Goal: Task Accomplishment & Management: Use online tool/utility

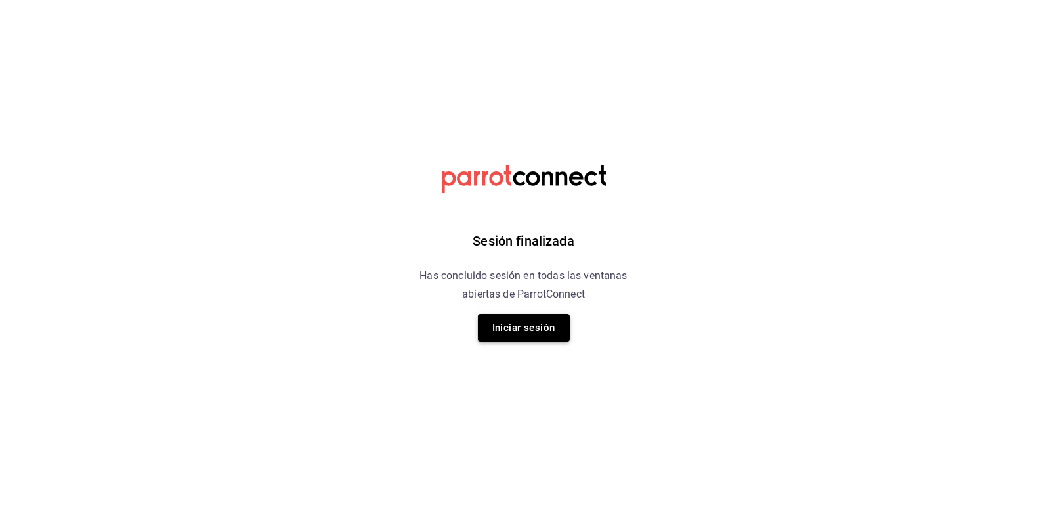
click at [530, 320] on button "Iniciar sesión" at bounding box center [524, 328] width 92 height 28
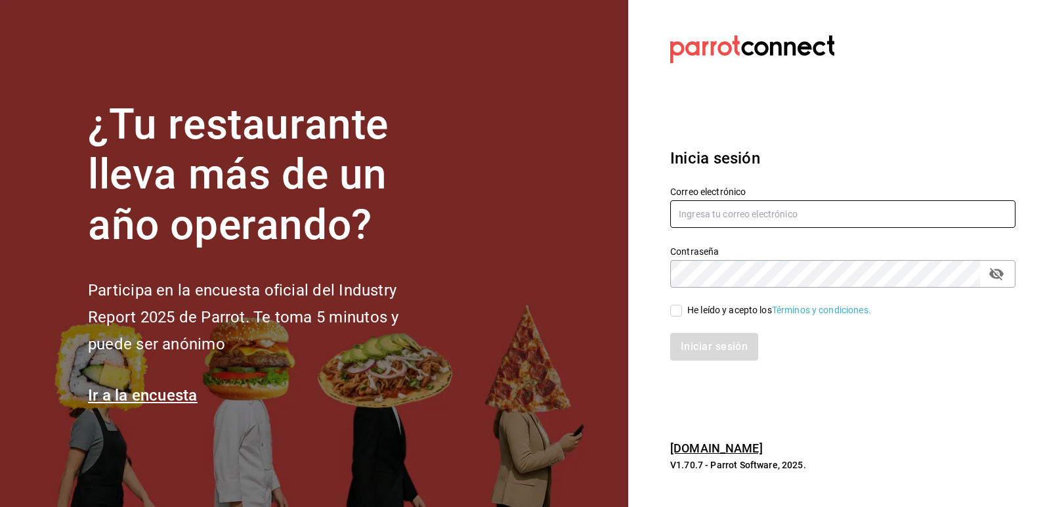
click at [712, 222] on input "text" at bounding box center [842, 214] width 345 height 28
type input "[EMAIL_ADDRESS][DOMAIN_NAME]"
click at [677, 305] on input "He leído y acepto los Términos y condiciones." at bounding box center [676, 311] width 12 height 12
checkbox input "true"
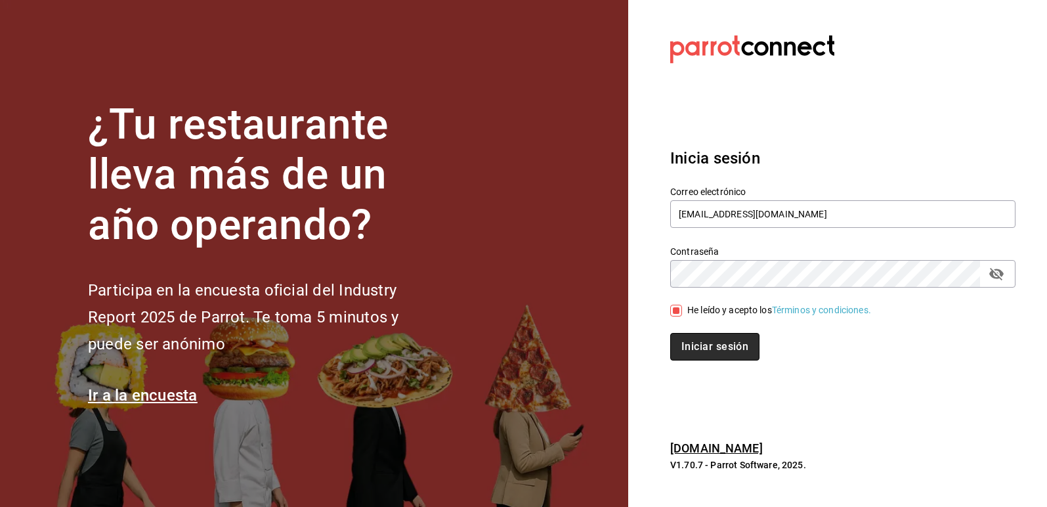
click at [704, 338] on button "Iniciar sesión" at bounding box center [714, 347] width 89 height 28
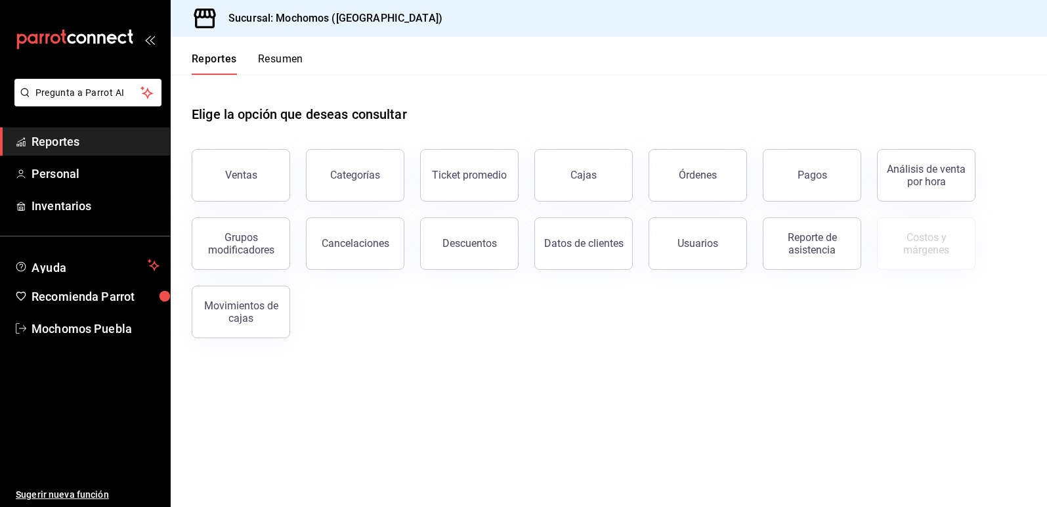
click at [228, 173] on div "Ventas" at bounding box center [241, 175] width 32 height 12
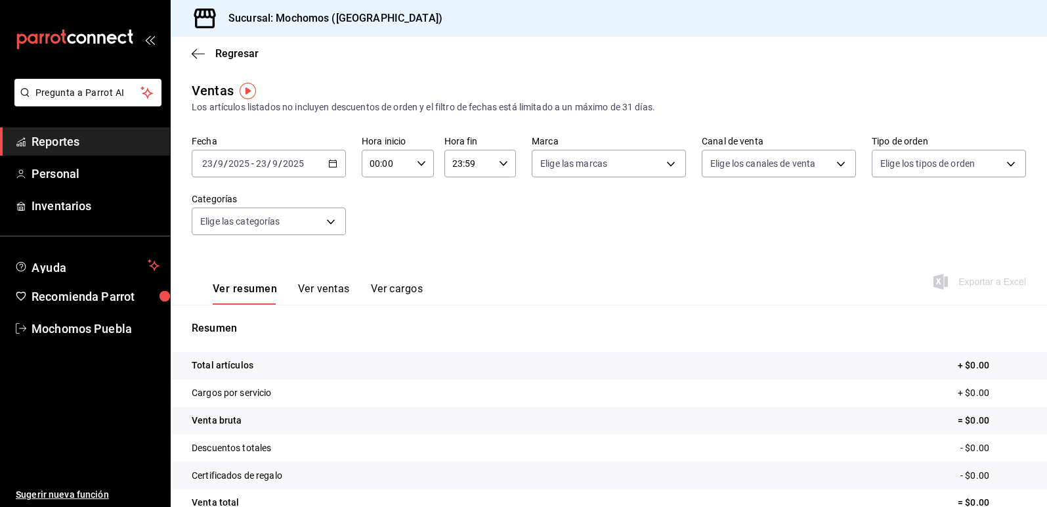
click at [287, 167] on input "2025" at bounding box center [293, 163] width 22 height 11
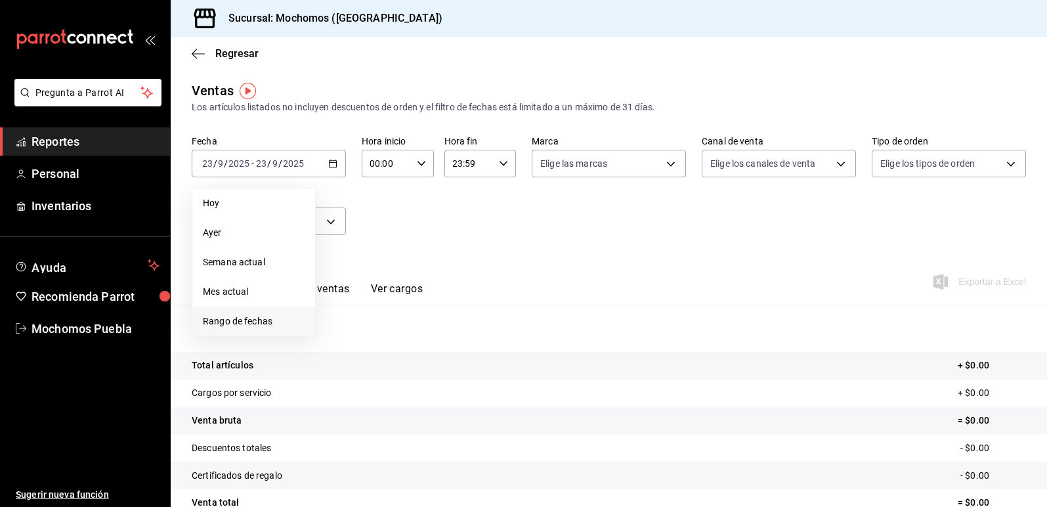
click at [274, 318] on span "Rango de fechas" at bounding box center [254, 321] width 102 height 14
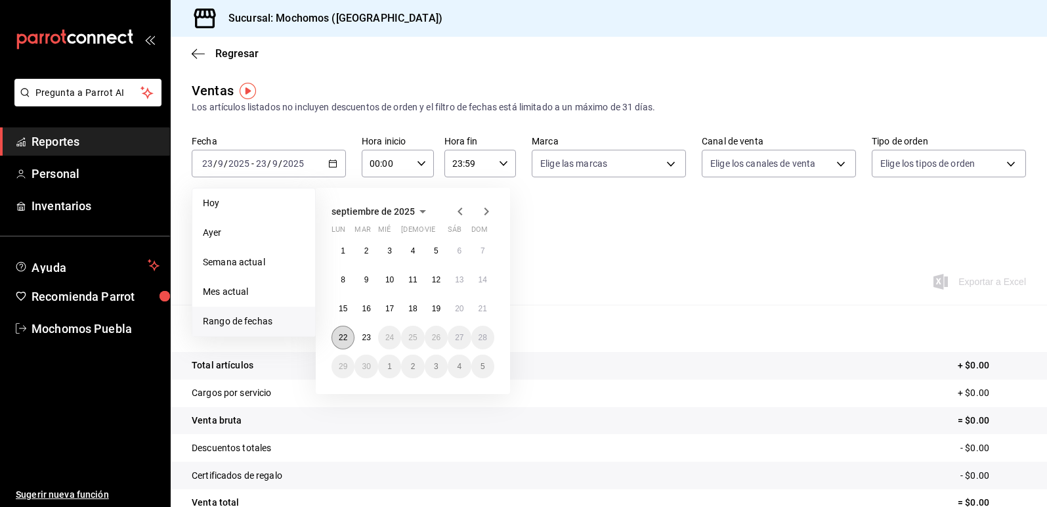
click at [347, 341] on abbr "22" at bounding box center [343, 337] width 9 height 9
click at [365, 333] on abbr "23" at bounding box center [366, 337] width 9 height 9
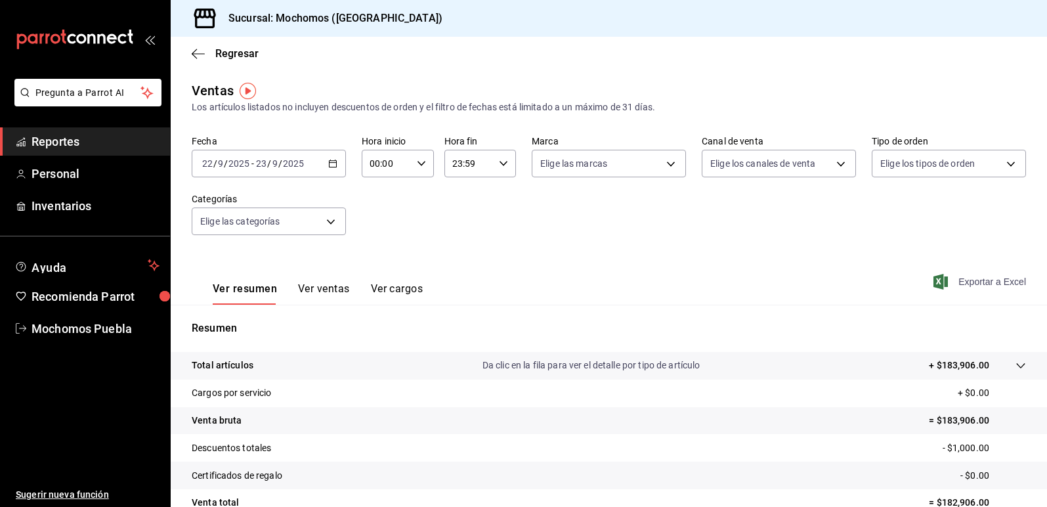
click at [981, 283] on span "Exportar a Excel" at bounding box center [981, 282] width 90 height 16
click at [81, 139] on span "Reportes" at bounding box center [96, 142] width 128 height 18
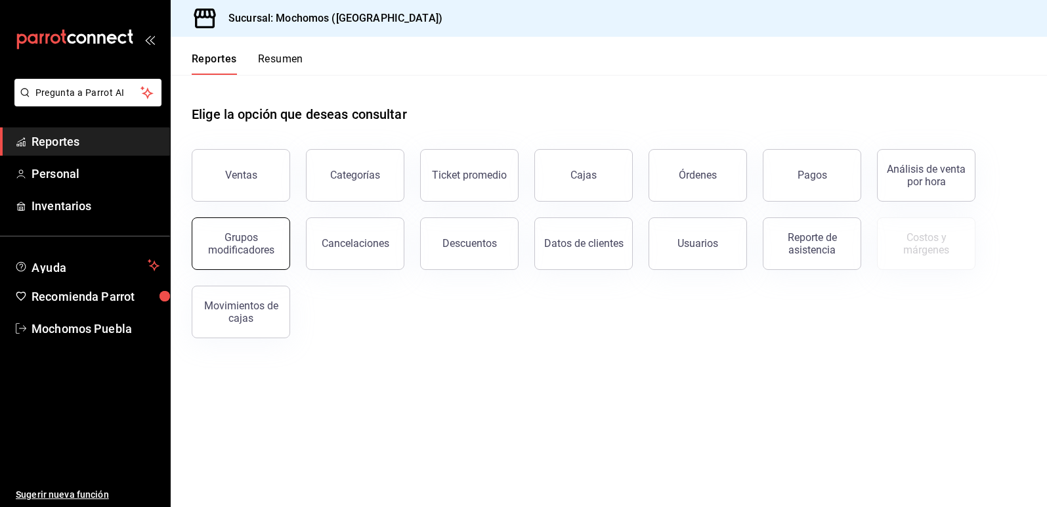
click at [279, 253] on button "Grupos modificadores" at bounding box center [241, 243] width 98 height 53
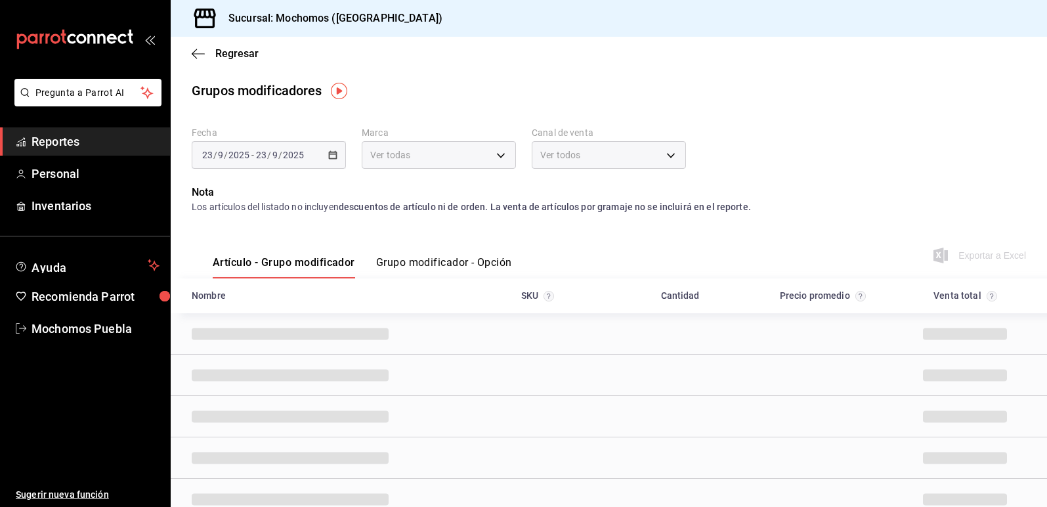
click at [440, 257] on button "Grupo modificador - Opción" at bounding box center [444, 267] width 136 height 22
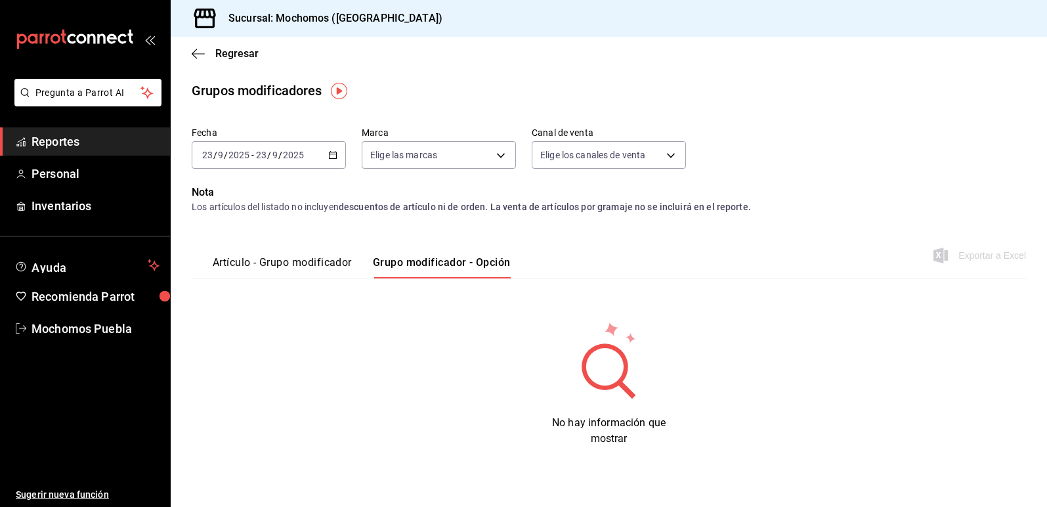
click at [331, 153] on icon "button" at bounding box center [332, 154] width 9 height 9
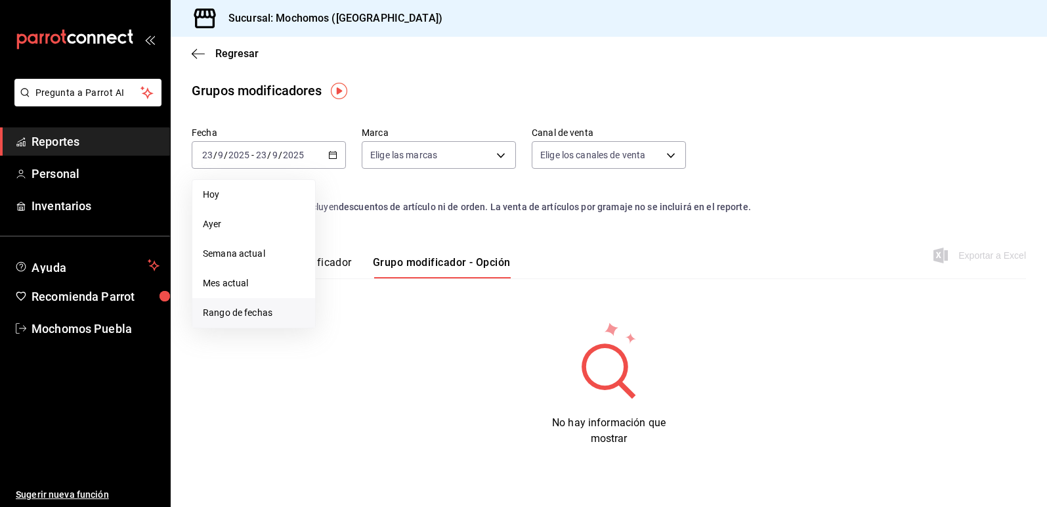
click at [248, 310] on span "Rango de fechas" at bounding box center [254, 313] width 102 height 14
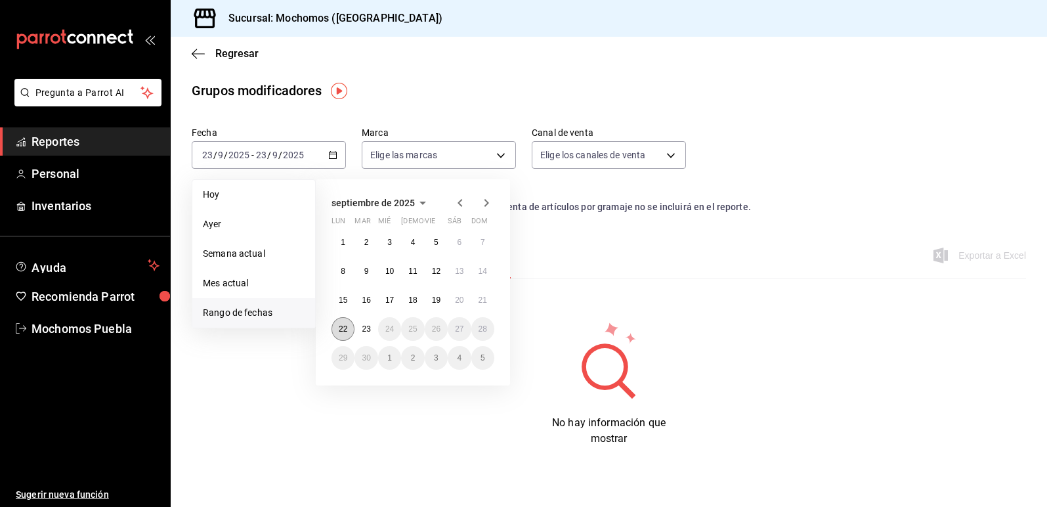
click at [350, 333] on button "22" at bounding box center [342, 329] width 23 height 24
click at [366, 326] on abbr "23" at bounding box center [366, 328] width 9 height 9
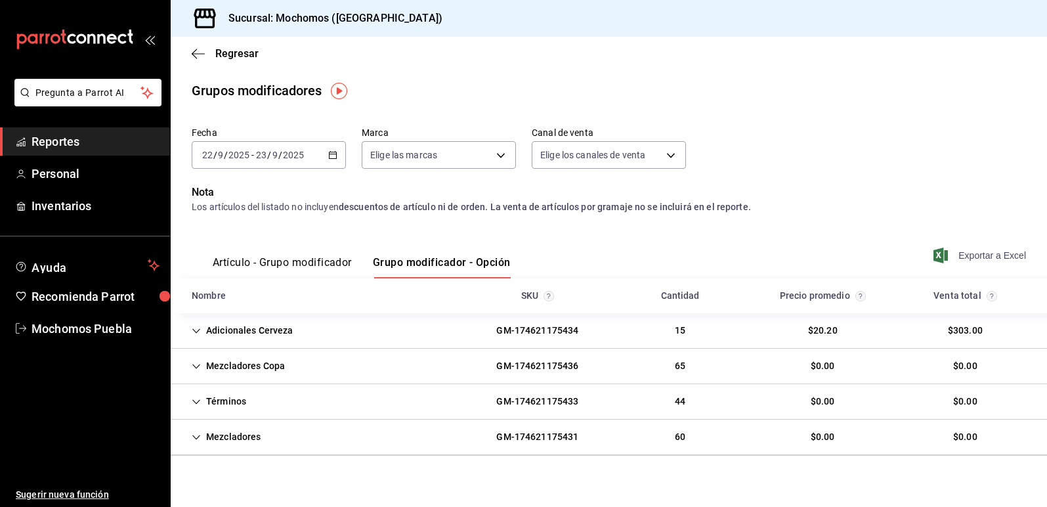
click at [986, 253] on span "Exportar a Excel" at bounding box center [981, 255] width 90 height 16
